Goal: Information Seeking & Learning: Learn about a topic

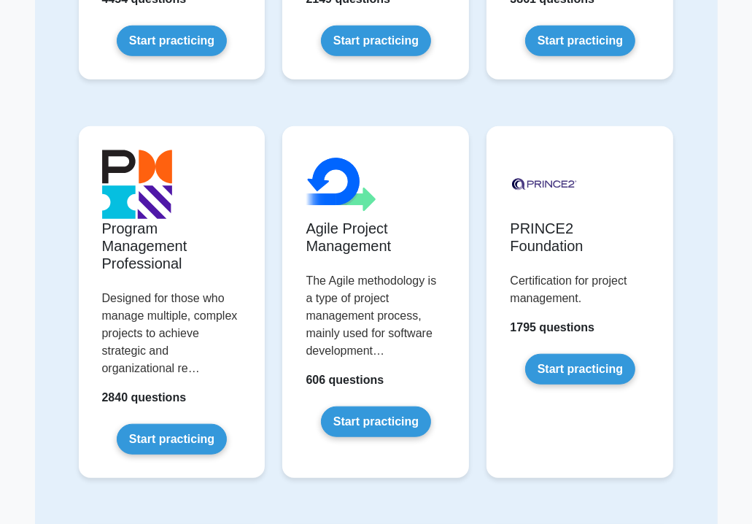
scroll to position [803, 0]
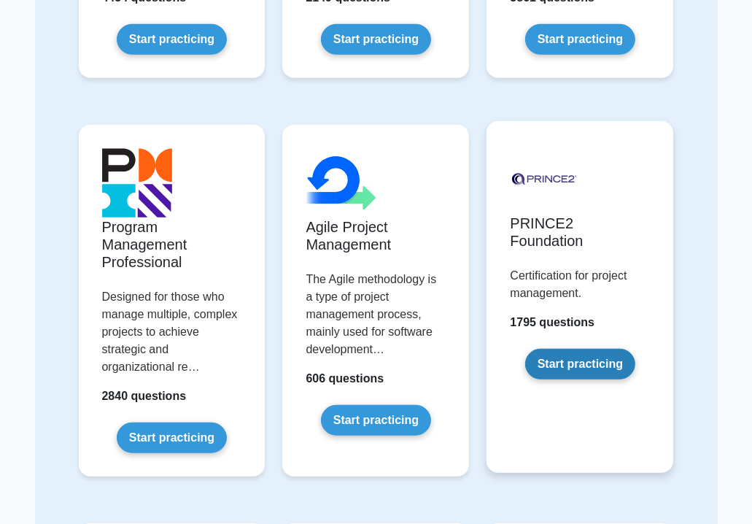
click at [567, 353] on link "Start practicing" at bounding box center [580, 364] width 110 height 31
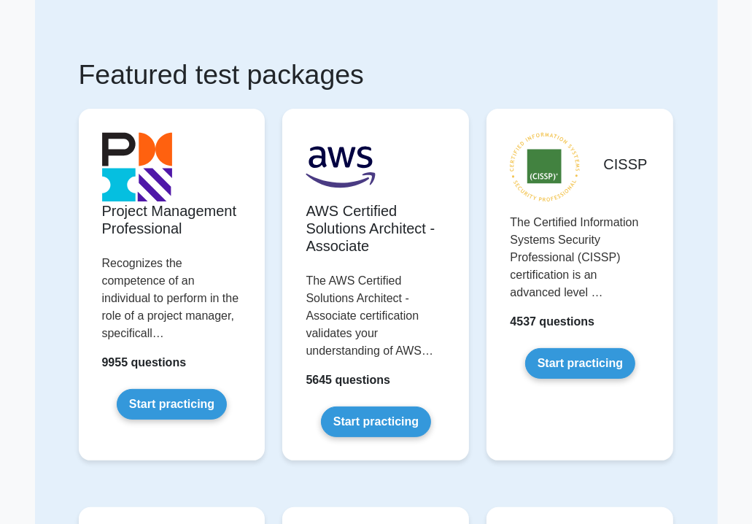
scroll to position [58, 0]
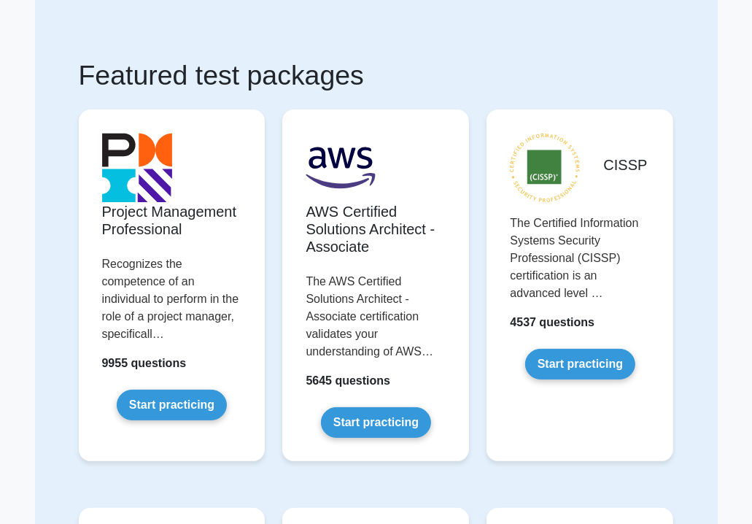
click at [336, 73] on h1 "Featured test packages" at bounding box center [376, 75] width 595 height 33
click at [87, 59] on h1 "Featured test packages" at bounding box center [376, 75] width 595 height 33
click at [680, 478] on div "CISSP The Certified Information Systems Security Professional (CISSP) certifica…" at bounding box center [580, 297] width 204 height 398
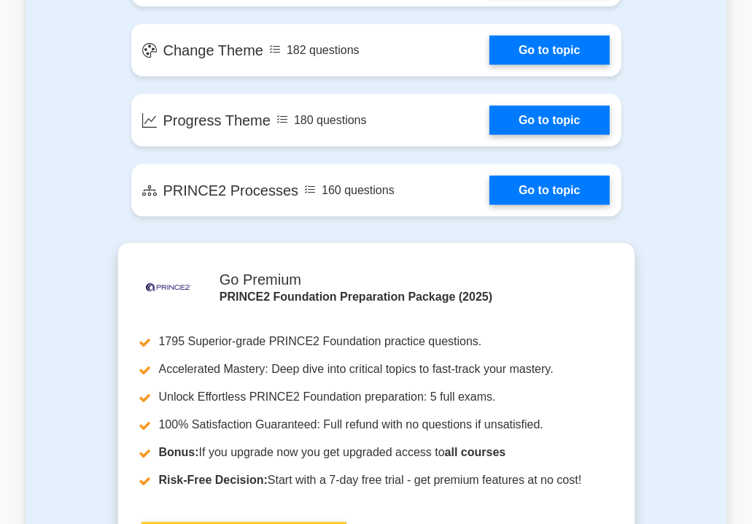
scroll to position [1370, 0]
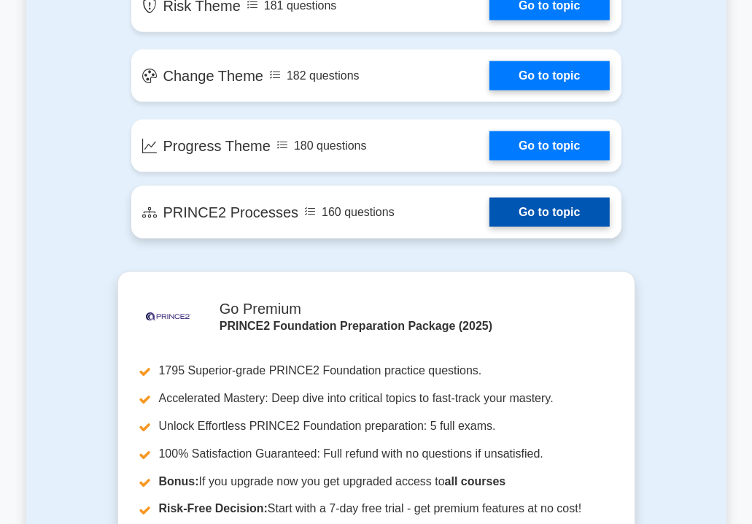
click at [556, 206] on link "Go to topic" at bounding box center [549, 212] width 120 height 29
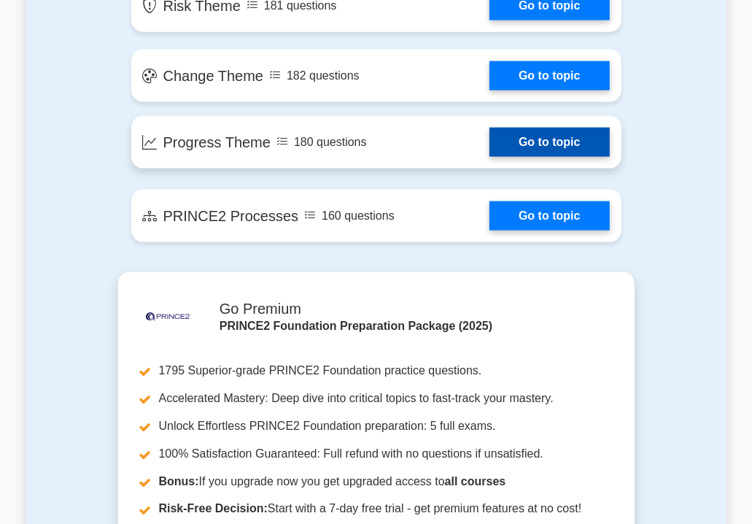
click at [497, 128] on link "Go to topic" at bounding box center [549, 142] width 120 height 29
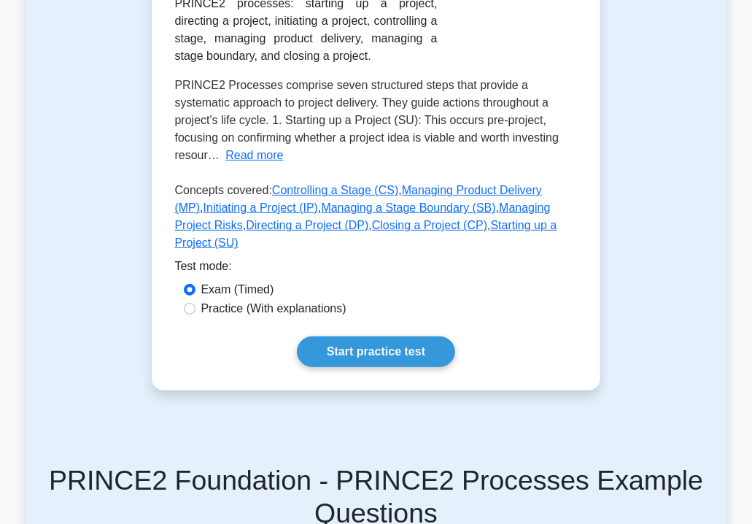
scroll to position [430, 0]
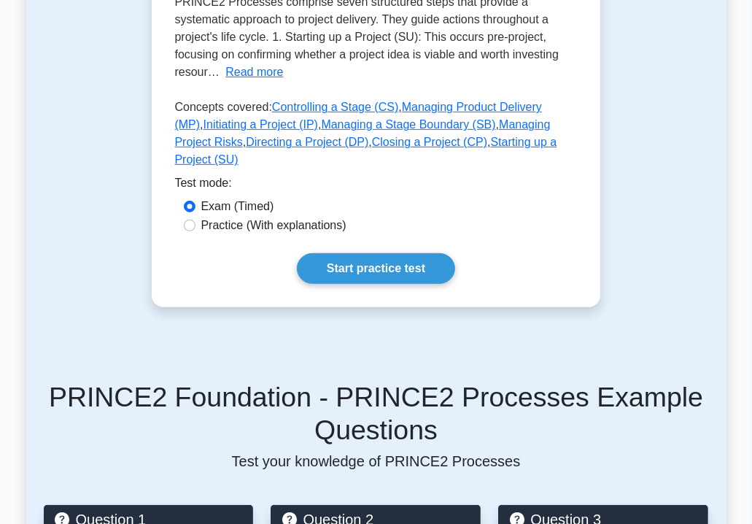
click at [346, 253] on link "Start practice test" at bounding box center [376, 268] width 158 height 31
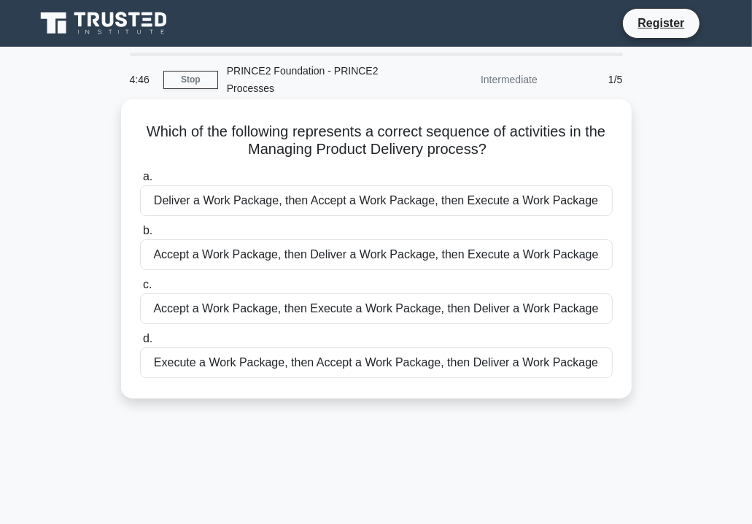
click at [348, 367] on div "Execute a Work Package, then Accept a Work Package, then Deliver a Work Package" at bounding box center [376, 362] width 472 height 31
click at [140, 343] on input "d. Execute a Work Package, then Accept a Work Package, then Deliver a Work Pack…" at bounding box center [140, 338] width 0 height 9
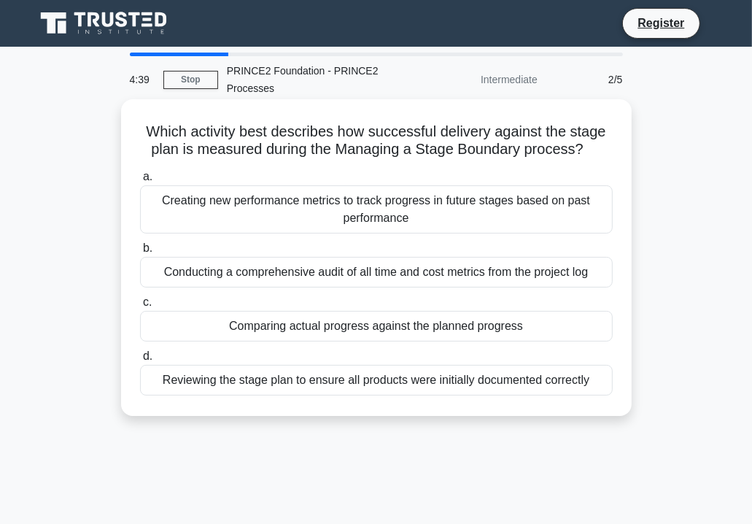
click at [370, 338] on div "Comparing actual progress against the planned progress" at bounding box center [376, 326] width 472 height 31
click at [140, 307] on input "c. Comparing actual progress against the planned progress" at bounding box center [140, 301] width 0 height 9
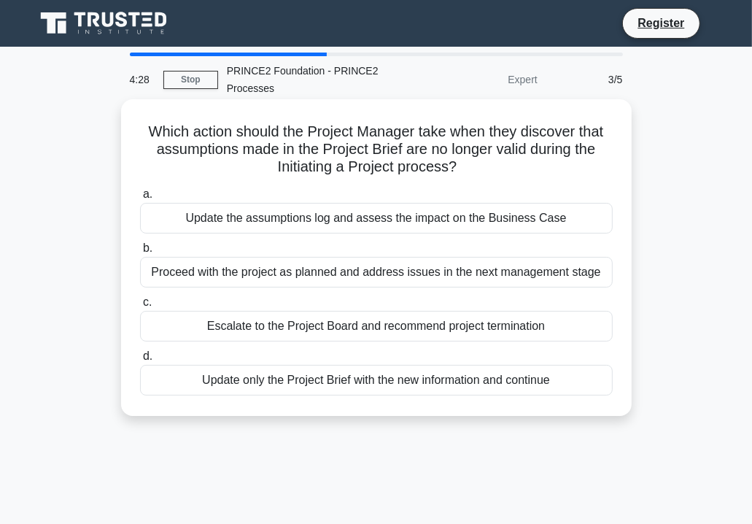
click at [319, 278] on div "Proceed with the project as planned and address issues in the next management s…" at bounding box center [376, 272] width 472 height 31
click at [140, 253] on input "b. Proceed with the project as planned and address issues in the next managemen…" at bounding box center [140, 248] width 0 height 9
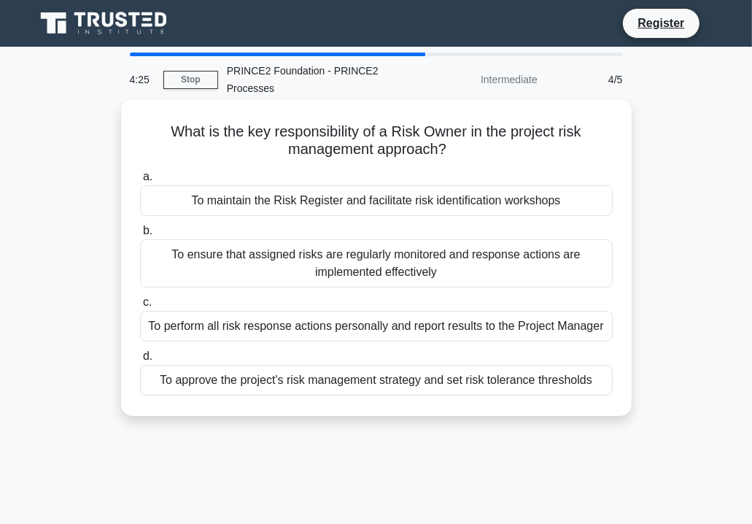
click at [305, 198] on div "To maintain the Risk Register and facilitate risk identification workshops" at bounding box center [376, 200] width 472 height 31
click at [140, 182] on input "a. To maintain the Risk Register and facilitate risk identification workshops" at bounding box center [140, 176] width 0 height 9
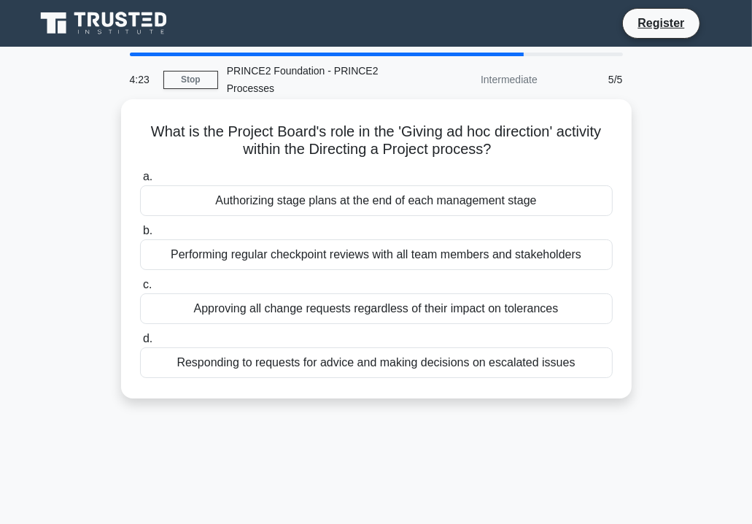
click at [348, 190] on div "Authorizing stage plans at the end of each management stage" at bounding box center [376, 200] width 472 height 31
click at [140, 182] on input "a. Authorizing stage plans at the end of each management stage" at bounding box center [140, 176] width 0 height 9
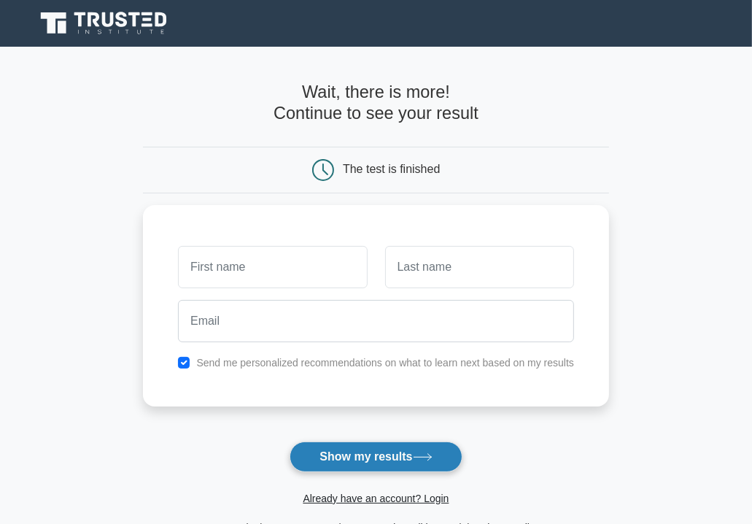
click at [399, 453] on button "Show my results" at bounding box center [375, 456] width 172 height 31
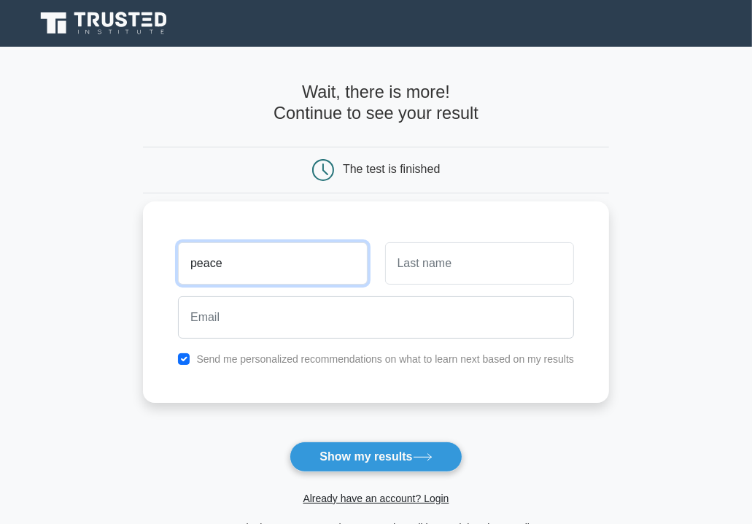
type input "peace"
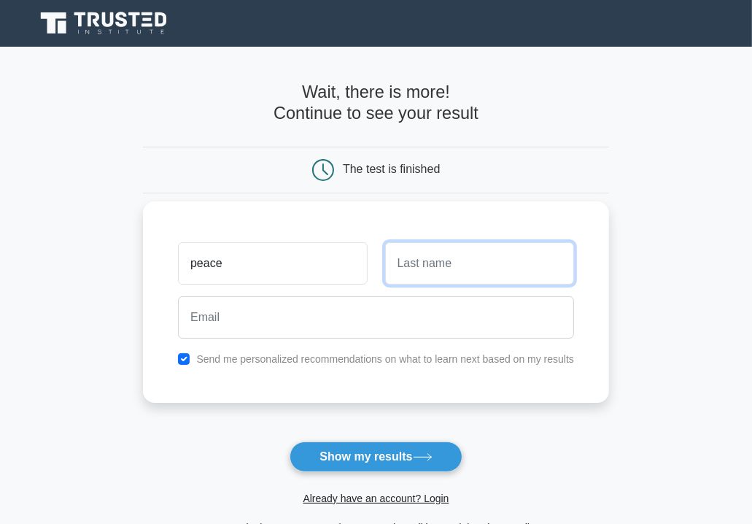
click at [405, 273] on input "text" at bounding box center [479, 263] width 189 height 42
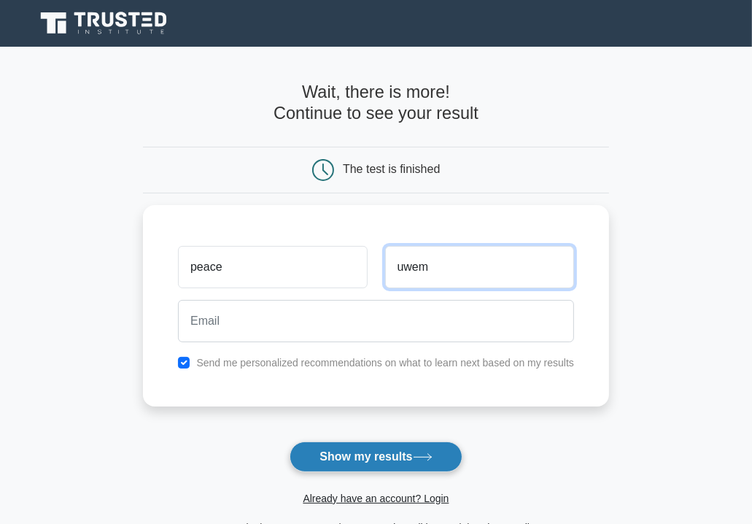
type input "uwem"
click at [386, 460] on button "Show my results" at bounding box center [375, 456] width 172 height 31
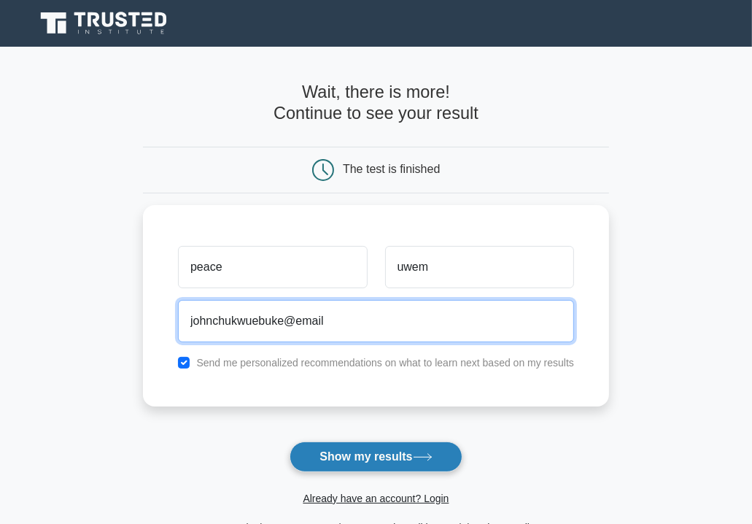
type input "johnchukwuebuke@email"
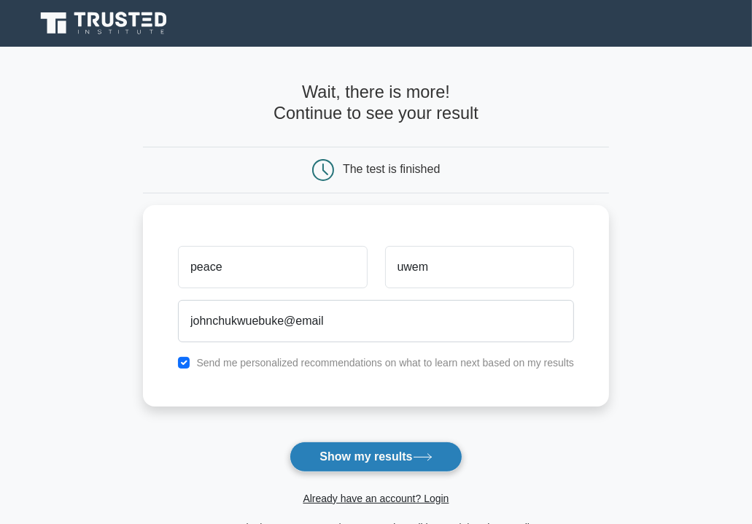
click at [334, 451] on button "Show my results" at bounding box center [375, 456] width 172 height 31
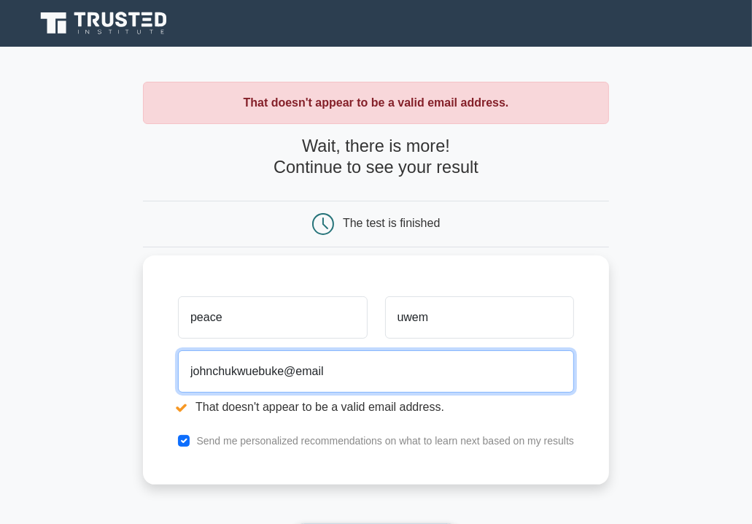
click at [326, 374] on input "johnchukwuebuke@email" at bounding box center [376, 371] width 396 height 42
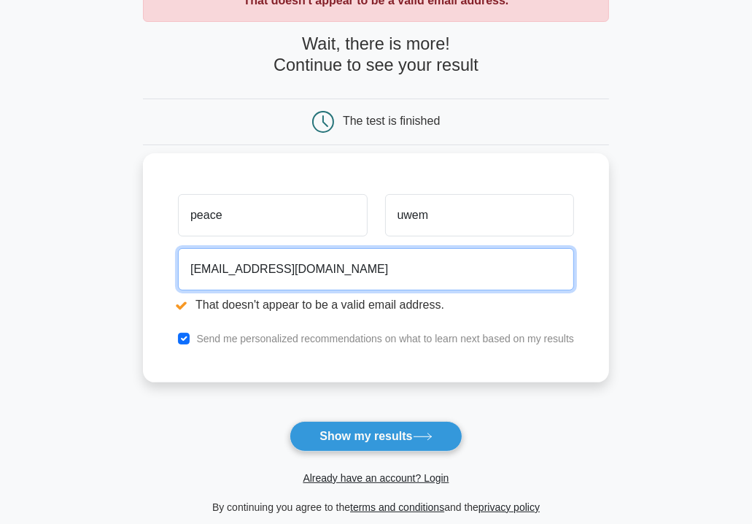
scroll to position [108, 0]
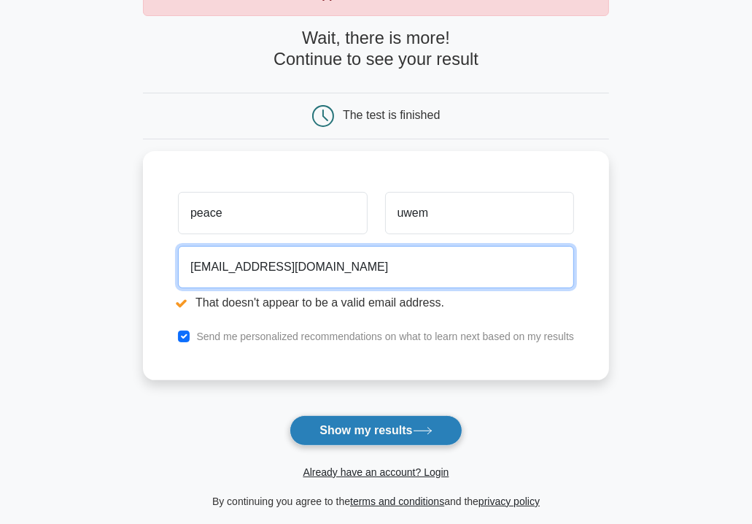
type input "[EMAIL_ADDRESS][DOMAIN_NAME]"
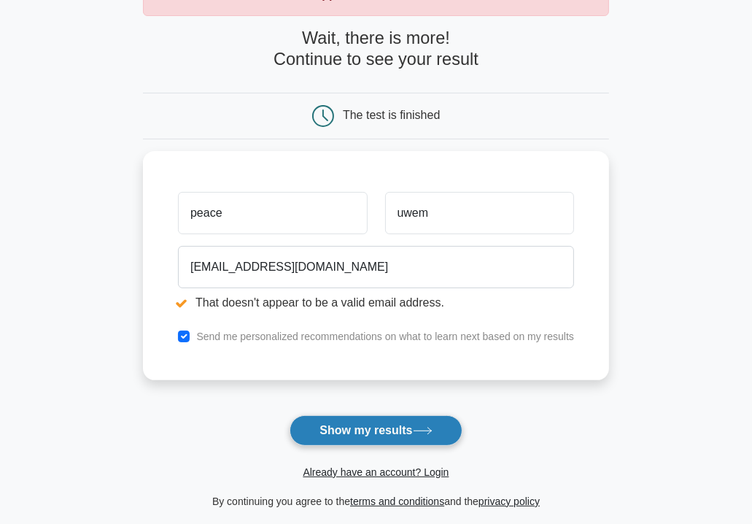
click at [356, 416] on button "Show my results" at bounding box center [375, 430] width 172 height 31
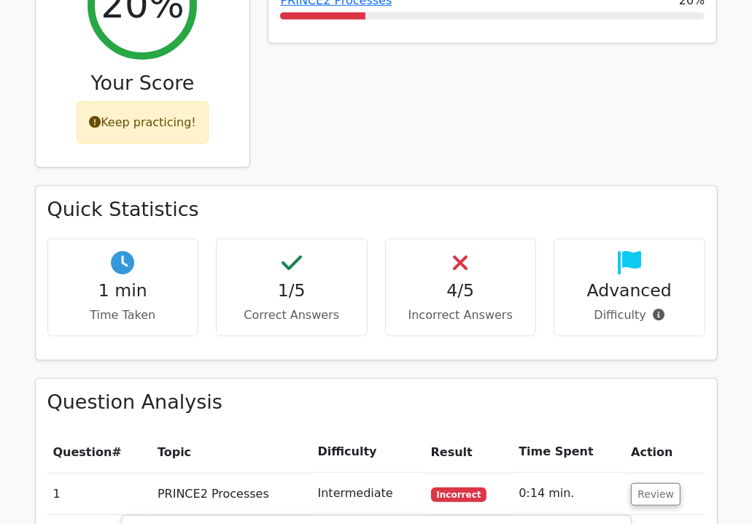
scroll to position [674, 0]
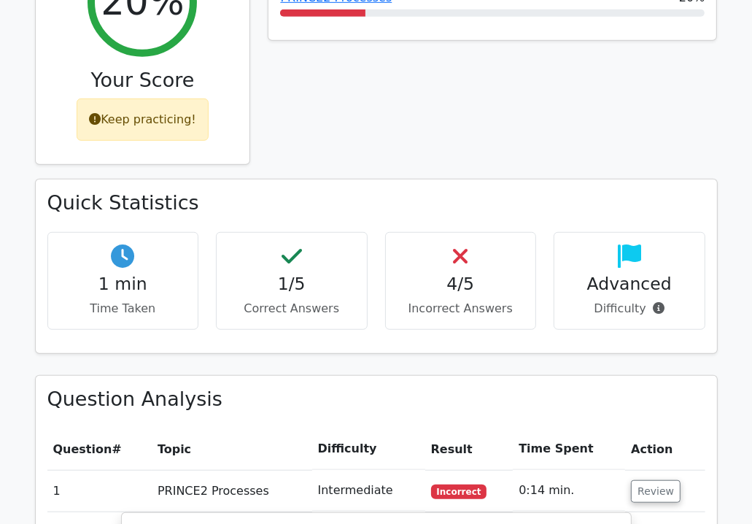
click at [335, 300] on p "Correct Answers" at bounding box center [291, 308] width 127 height 17
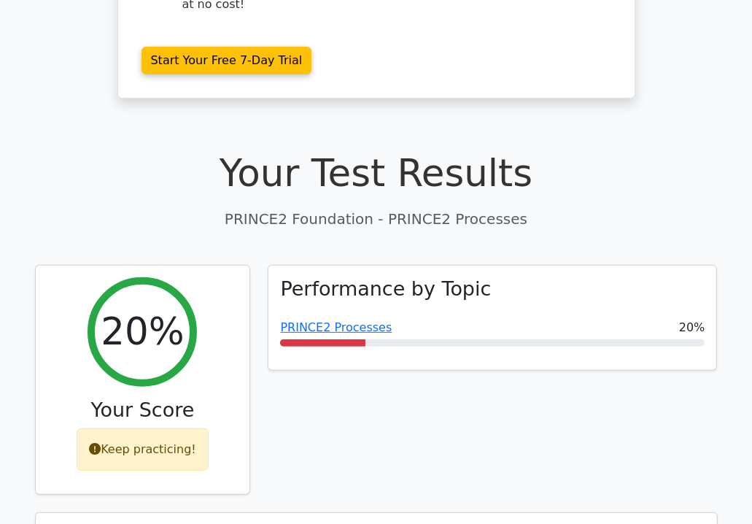
scroll to position [274, 0]
